Goal: Task Accomplishment & Management: Manage account settings

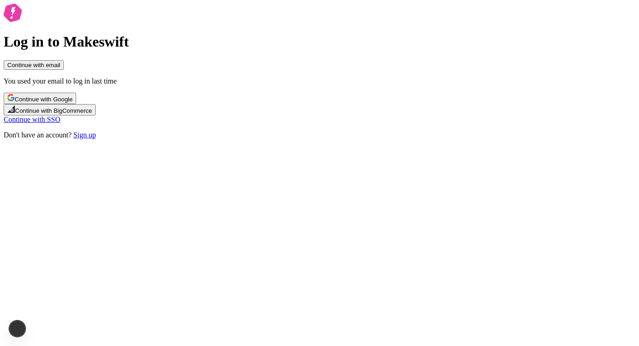
click at [402, 139] on div "Log in to Makeswift Continue with email You used your email to log in last time…" at bounding box center [320, 71] width 632 height 135
click at [76, 104] on button "Continue with Google" at bounding box center [40, 98] width 73 height 11
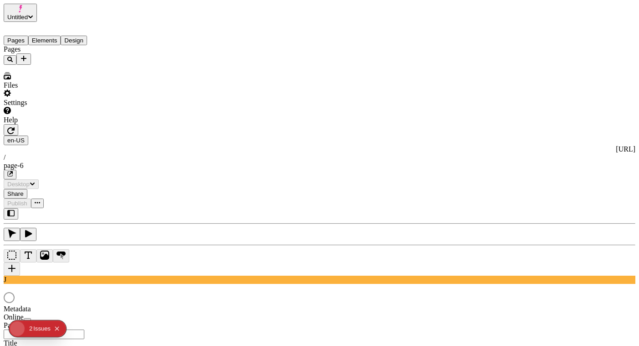
type input "/page-6"
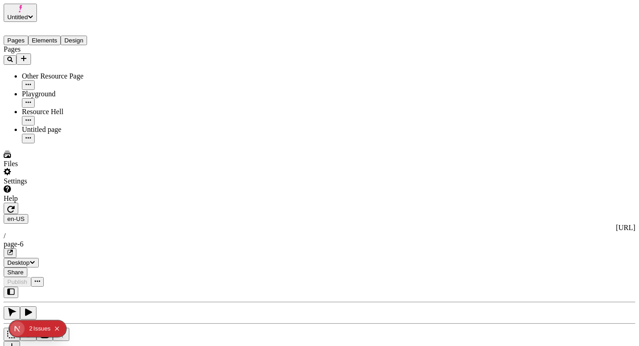
click at [37, 11] on button "Untitled" at bounding box center [20, 13] width 33 height 18
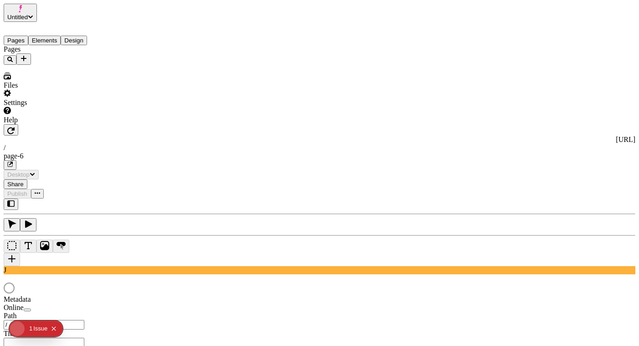
type input "/page-6"
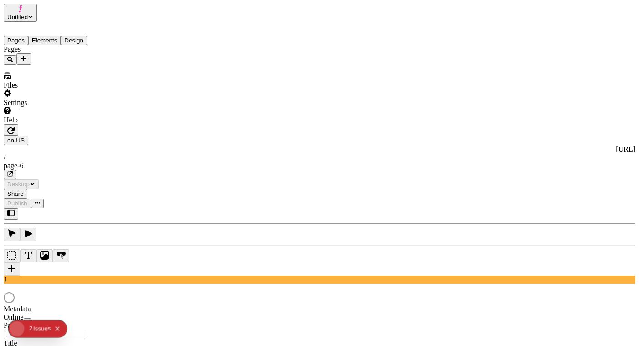
type input "/page-6"
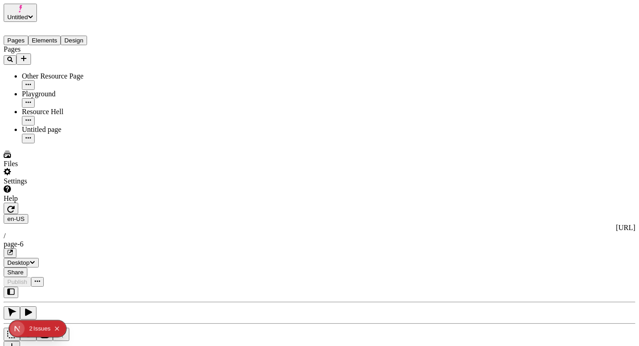
click at [34, 334] on div "Issue s" at bounding box center [41, 328] width 17 height 16
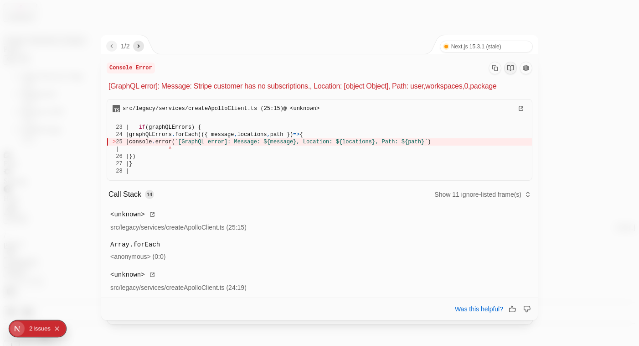
click at [148, 42] on div "1 / 2 Next.js 15.3.1 (stale) Turbopack" at bounding box center [320, 44] width 438 height 19
click at [142, 43] on icon "next" at bounding box center [138, 45] width 7 height 7
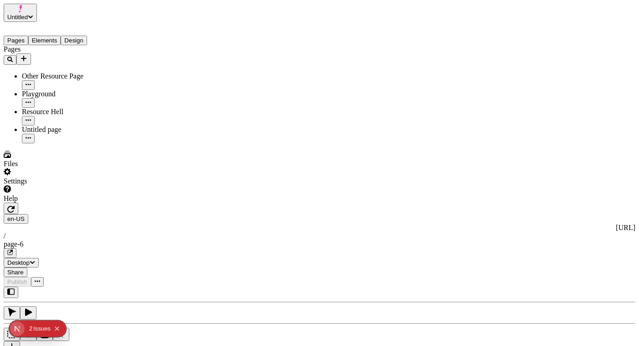
click at [74, 168] on div "Files" at bounding box center [58, 159] width 109 height 17
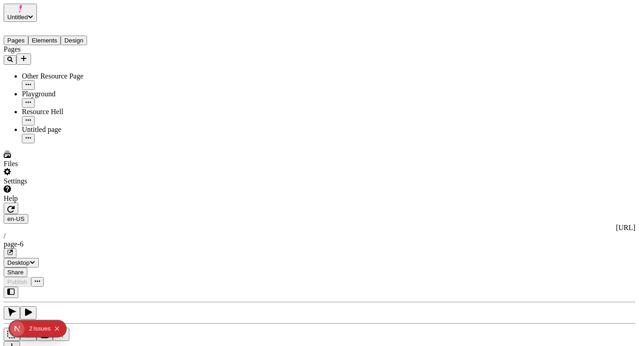
click at [37, 4] on button "Untitled" at bounding box center [20, 13] width 33 height 18
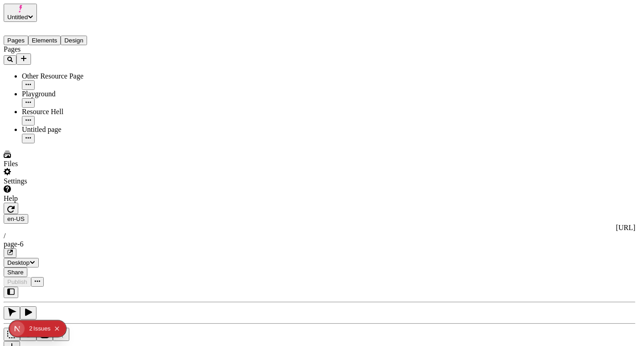
click at [83, 185] on div "Settings" at bounding box center [58, 176] width 109 height 17
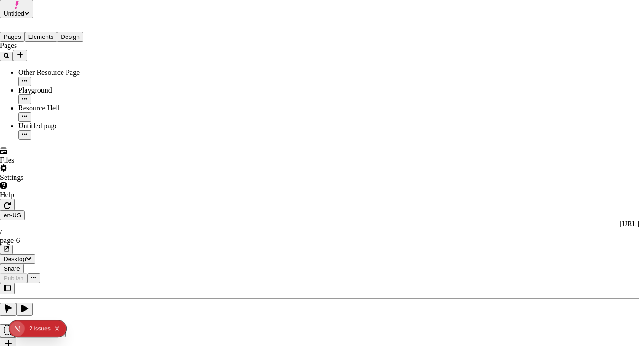
type input "Untitled"
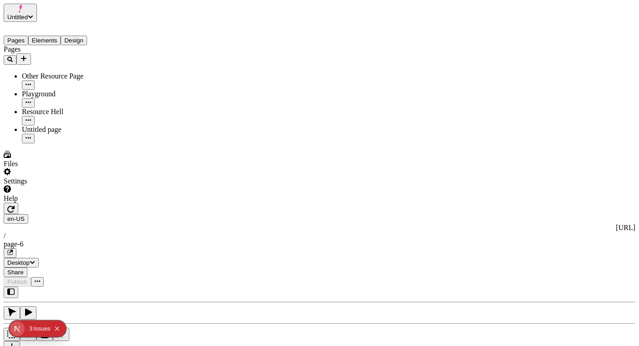
click at [37, 18] on button "Untitled" at bounding box center [20, 13] width 33 height 18
click at [83, 38] on div "[PERSON_NAME]'s Workspace" at bounding box center [53, 42] width 96 height 8
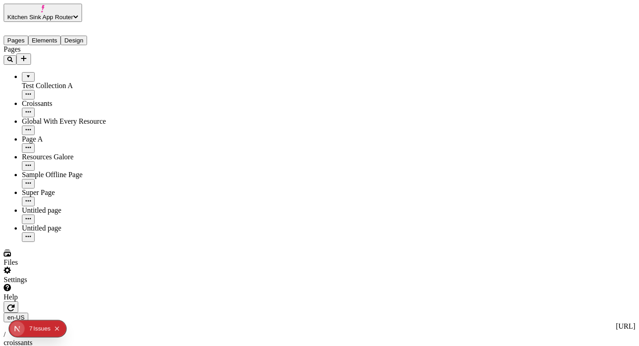
click at [73, 14] on span "Kitchen Sink App Router" at bounding box center [40, 17] width 66 height 7
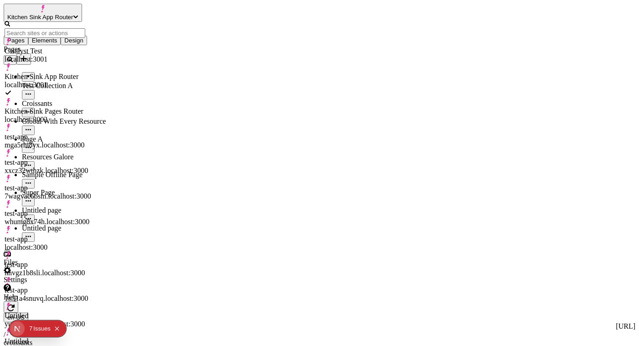
click at [98, 266] on div "Files" at bounding box center [74, 257] width 141 height 17
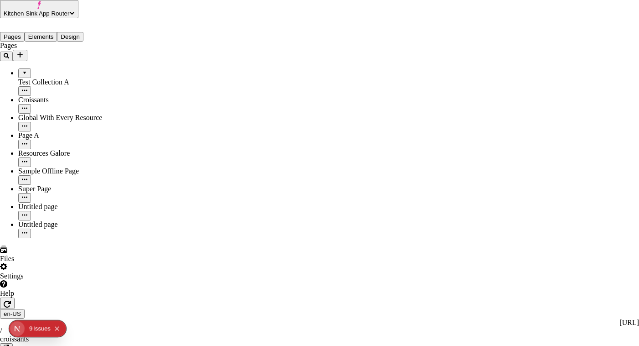
click at [385, 177] on span "Folder" at bounding box center [375, 181] width 19 height 8
type input "[PERSON_NAME]-only-test"
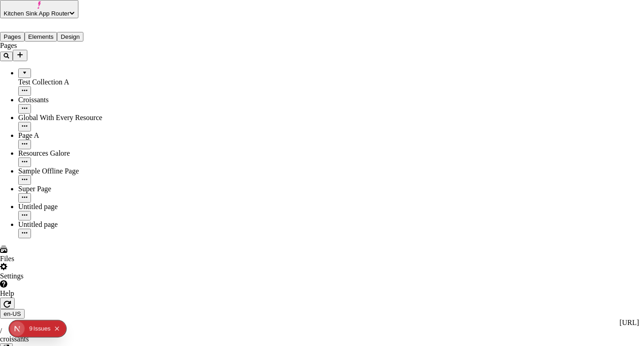
type input "[PERSON_NAME]-only-test"
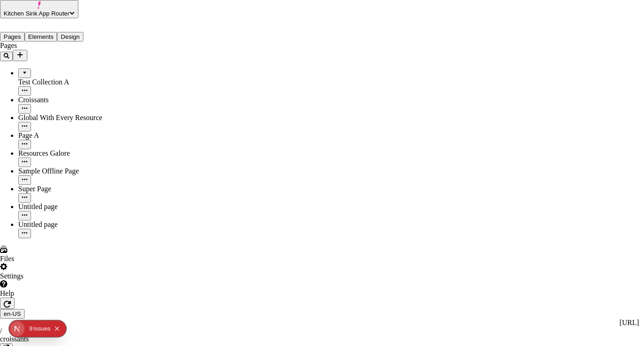
click at [495, 47] on div "Files" at bounding box center [485, 50] width 19 height 17
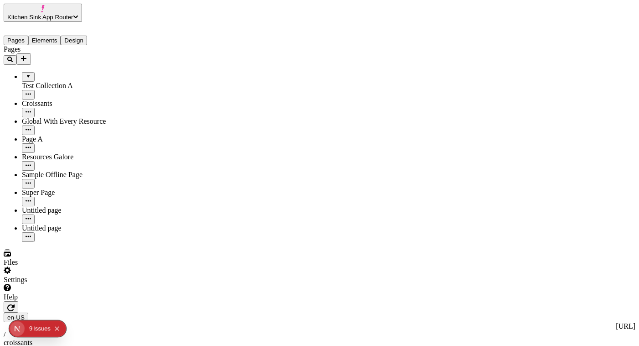
click at [73, 15] on span "Kitchen Sink App Router" at bounding box center [40, 17] width 66 height 7
click at [101, 55] on div "[PERSON_NAME]'s Workspace" at bounding box center [53, 59] width 96 height 8
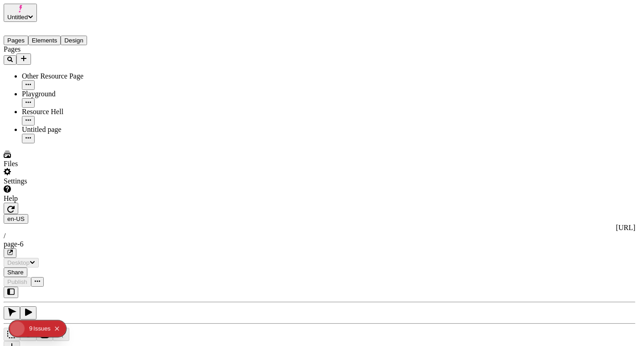
click at [94, 185] on div "Settings" at bounding box center [74, 176] width 141 height 17
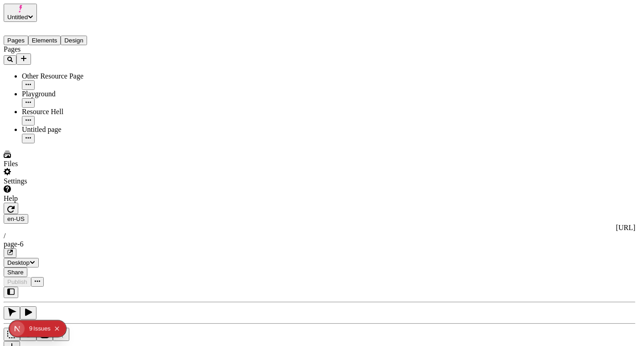
click at [76, 203] on div "Files Settings Help" at bounding box center [74, 177] width 141 height 52
click at [77, 168] on div "Files" at bounding box center [74, 159] width 141 height 17
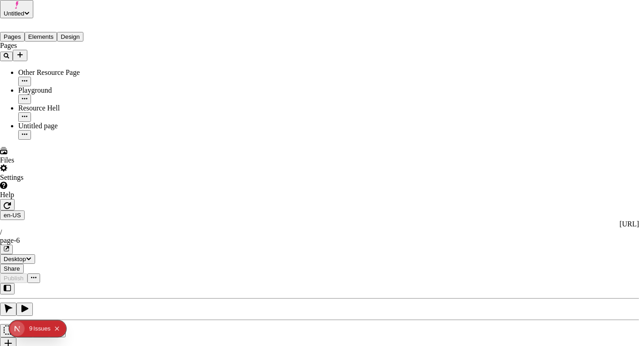
click at [254, 125] on span "Move to" at bounding box center [241, 129] width 25 height 8
type input "j"
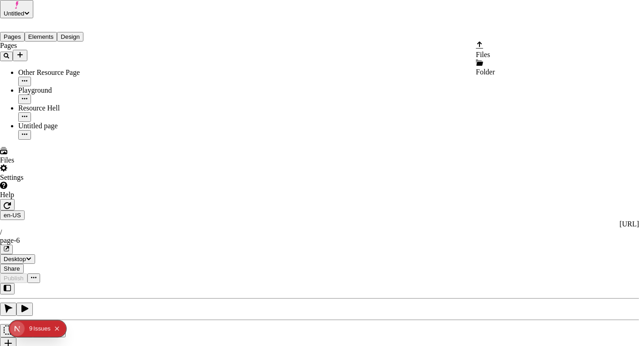
click at [495, 68] on span "Folder" at bounding box center [485, 72] width 19 height 8
type input "editor-"
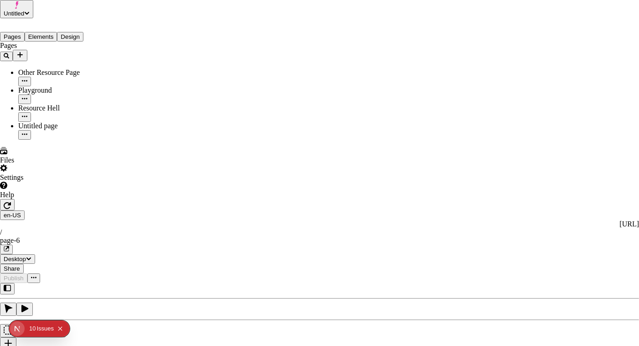
type input "Site files"
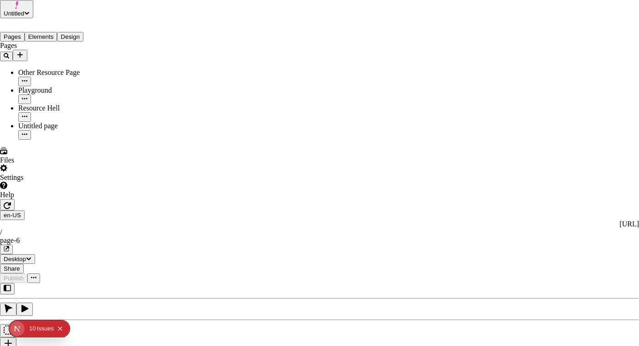
click at [261, 149] on div "Move to" at bounding box center [245, 157] width 32 height 17
click at [256, 114] on div "Untitled" at bounding box center [262, 110] width 81 height 8
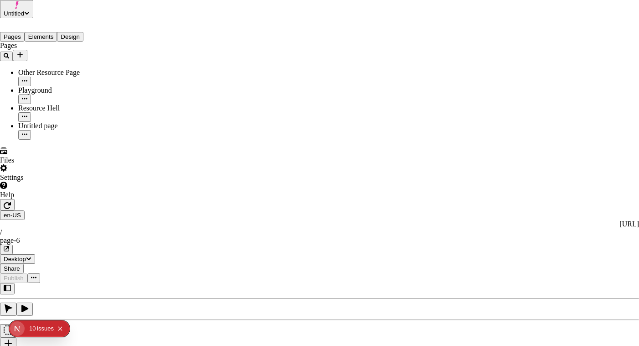
click at [253, 73] on span "Rename" at bounding box center [241, 77] width 24 height 8
click at [282, 82] on input "pear" at bounding box center [269, 77] width 81 height 10
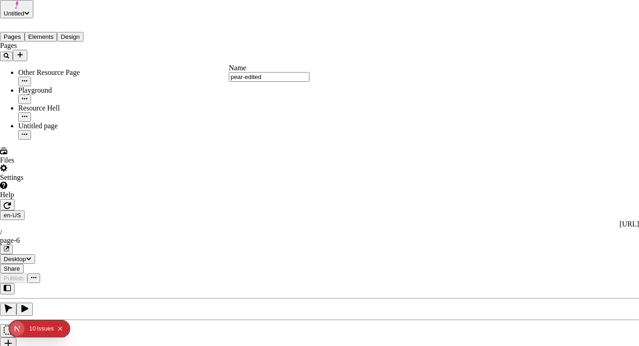
type input "pear-edited"
click at [254, 125] on span "Move to" at bounding box center [241, 129] width 25 height 8
type input "joseph"
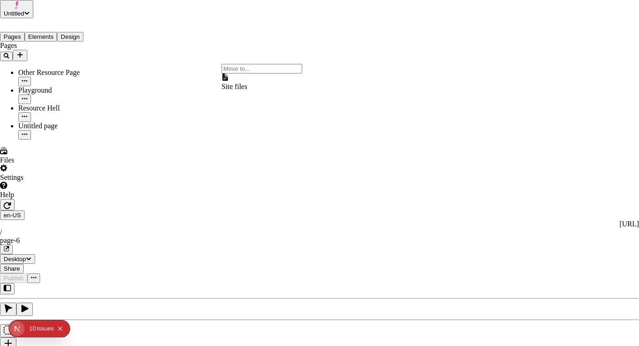
click at [260, 91] on div "Site files" at bounding box center [262, 81] width 81 height 17
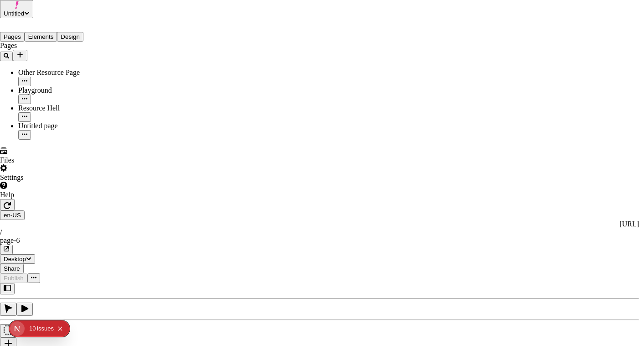
type input "Site files"
drag, startPoint x: 267, startPoint y: 108, endPoint x: 257, endPoint y: 57, distance: 51.6
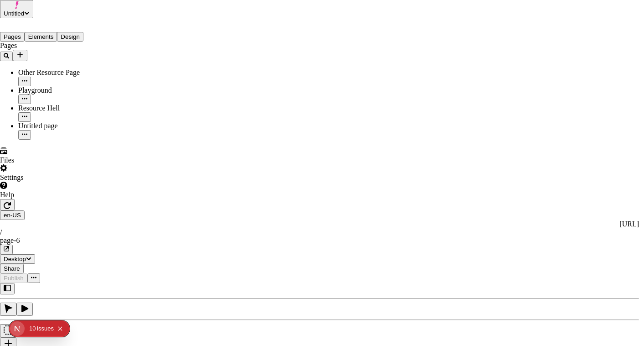
click at [261, 69] on div "Rename" at bounding box center [245, 72] width 32 height 17
click at [282, 82] on input "pear-edited" at bounding box center [269, 77] width 81 height 10
click at [279, 82] on input "pear-edited" at bounding box center [269, 77] width 81 height 10
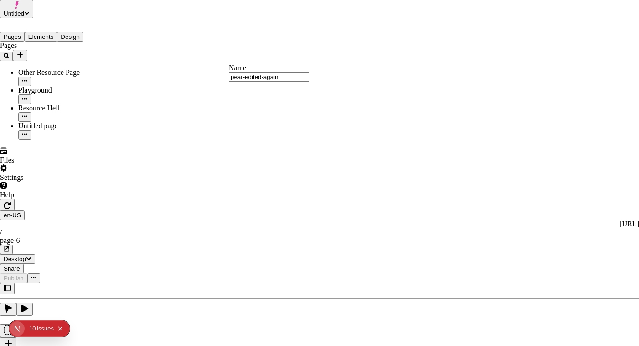
type input "pear-edited-again"
click at [248, 151] on span "Delete" at bounding box center [238, 155] width 19 height 8
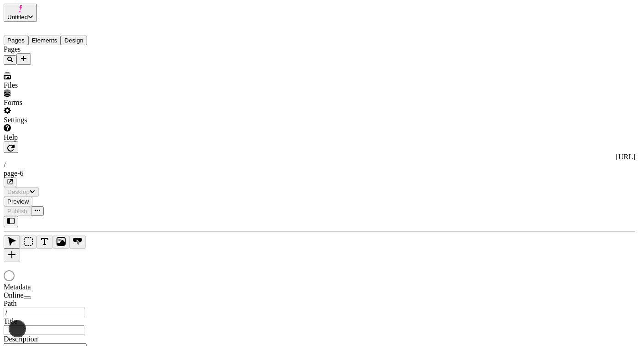
type input "/page-6"
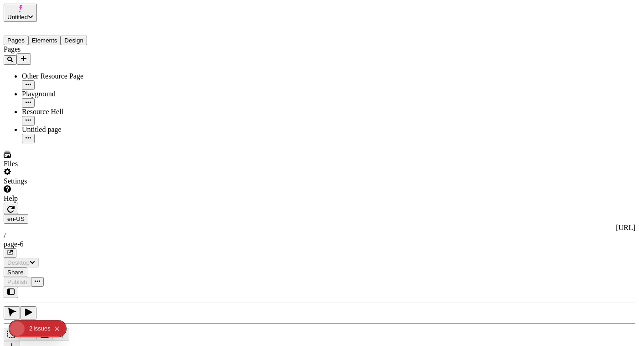
type input "/page-6"
type input "1.5"
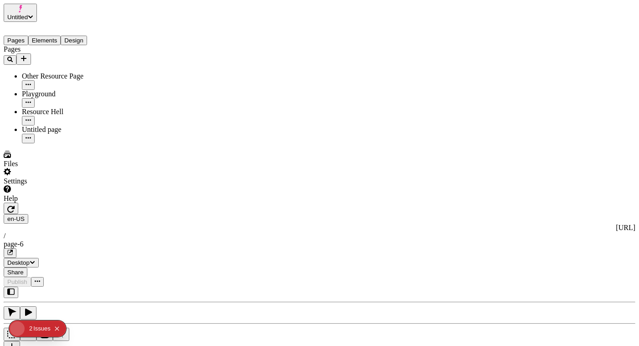
click at [114, 203] on div at bounding box center [70, 203] width 133 height 0
click at [49, 51] on div "Pages" at bounding box center [62, 49] width 116 height 8
click at [56, 36] on button "Elements" at bounding box center [44, 41] width 33 height 10
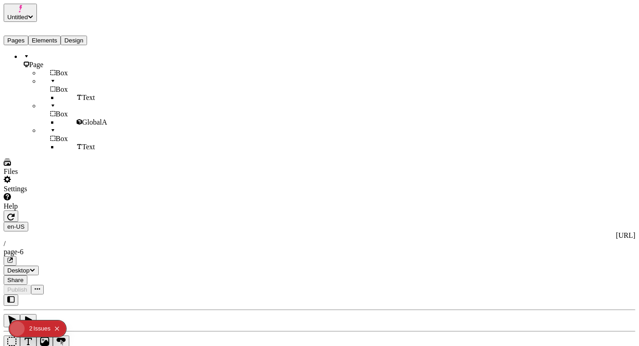
click at [83, 36] on button "Design" at bounding box center [74, 41] width 26 height 10
click at [59, 36] on button "Elements" at bounding box center [44, 41] width 33 height 10
click at [26, 36] on button "Pages" at bounding box center [16, 41] width 25 height 10
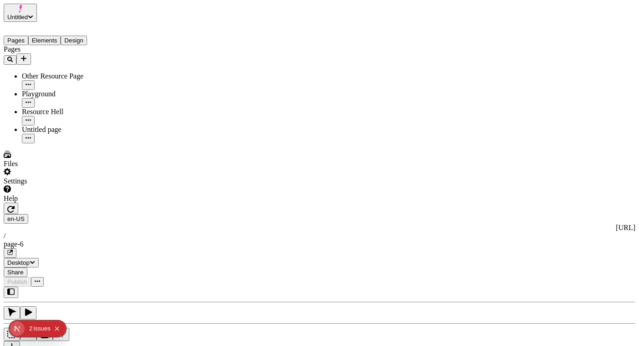
click at [37, 18] on button "Untitled" at bounding box center [20, 13] width 33 height 18
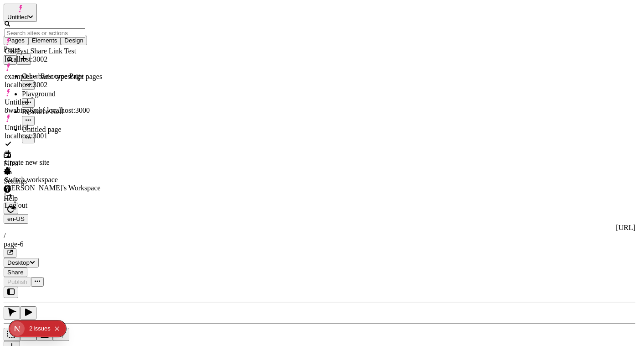
click at [82, 185] on div "Settings" at bounding box center [62, 176] width 116 height 17
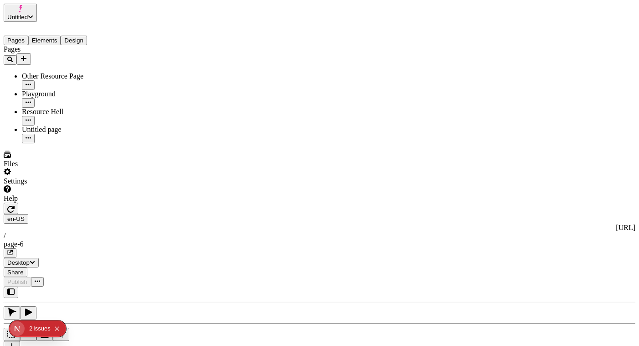
click at [48, 168] on div "Files" at bounding box center [62, 159] width 116 height 17
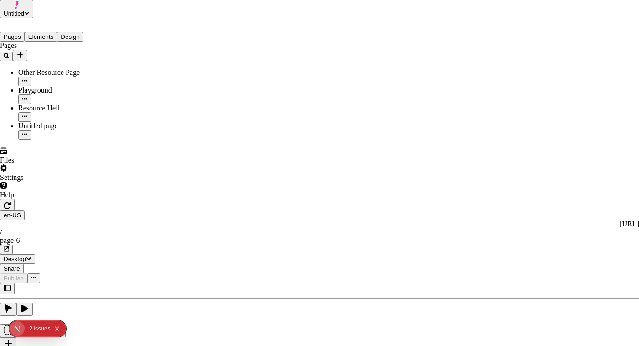
type input "Site files"
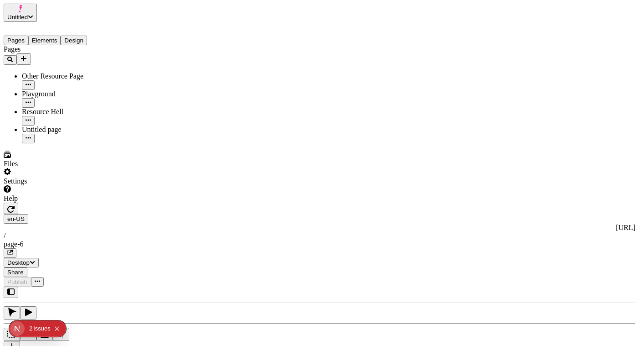
click at [28, 14] on span "Untitled" at bounding box center [17, 17] width 21 height 7
click at [94, 38] on div "[PERSON_NAME]'s Workspace" at bounding box center [53, 42] width 96 height 8
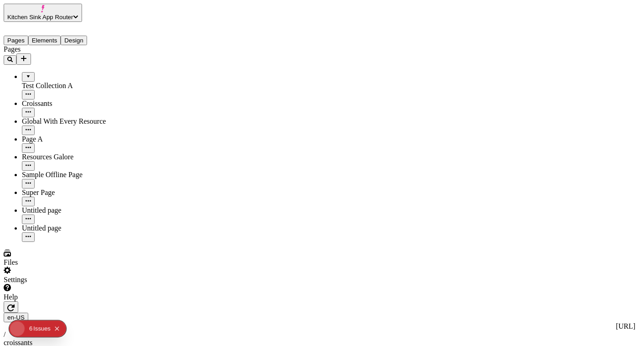
click at [73, 14] on span "Kitchen Sink App Router" at bounding box center [40, 17] width 66 height 7
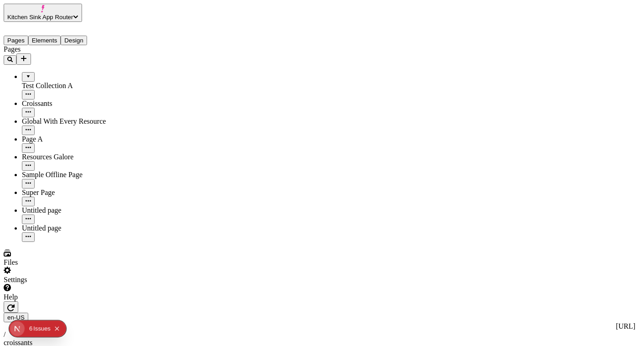
click at [79, 266] on div "Files" at bounding box center [62, 257] width 116 height 17
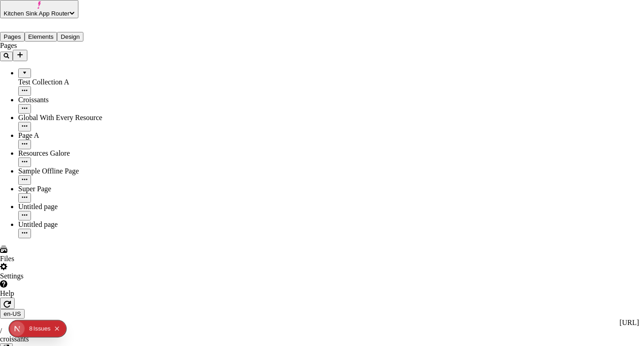
drag, startPoint x: 406, startPoint y: 142, endPoint x: 317, endPoint y: 35, distance: 139.3
drag, startPoint x: 213, startPoint y: 22, endPoint x: 364, endPoint y: 150, distance: 197.1
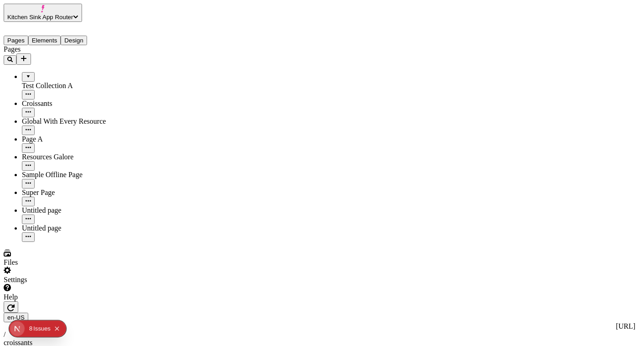
click at [73, 14] on span "Kitchen Sink App Router" at bounding box center [40, 17] width 66 height 7
click at [98, 55] on div "[PERSON_NAME]'s Workspace" at bounding box center [53, 59] width 96 height 8
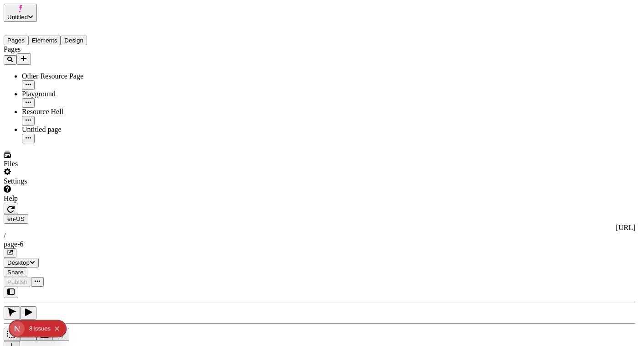
click at [37, 9] on button "Untitled" at bounding box center [20, 13] width 33 height 18
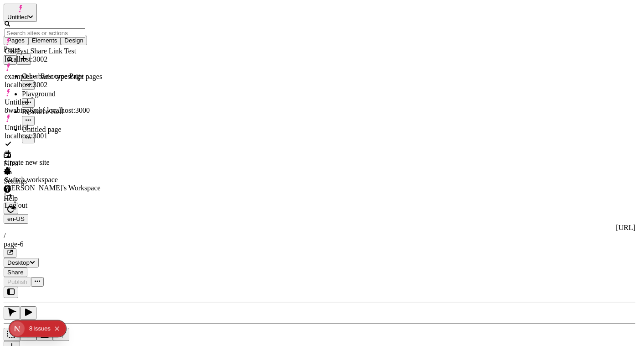
click at [58, 201] on div "Log out" at bounding box center [54, 205] width 98 height 8
